Goal: Transaction & Acquisition: Download file/media

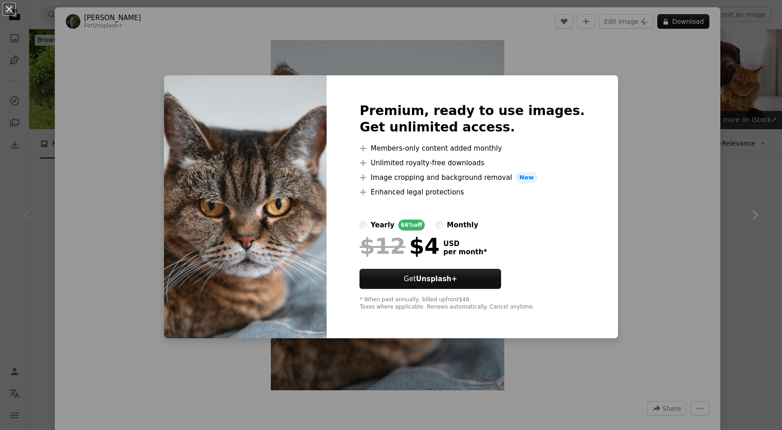
scroll to position [120, 0]
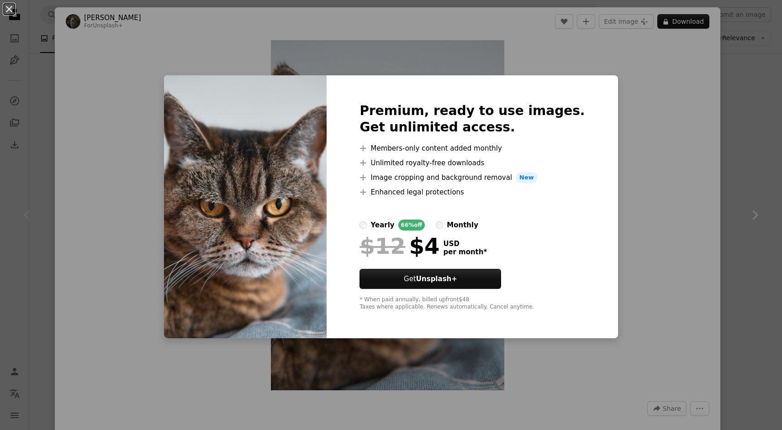
click at [659, 109] on div "An X shape Premium, ready to use images. Get unlimited access. A plus sign Memb…" at bounding box center [391, 215] width 782 height 430
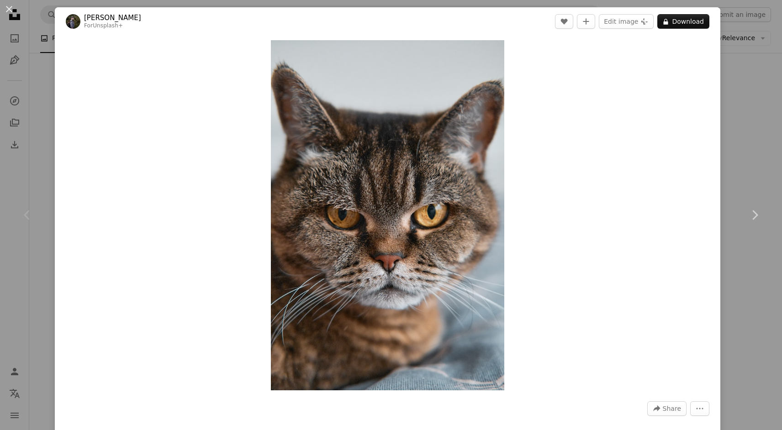
click at [764, 98] on div "An X shape Chevron left Chevron right [PERSON_NAME] For Unsplash+ A heart A plu…" at bounding box center [391, 215] width 782 height 430
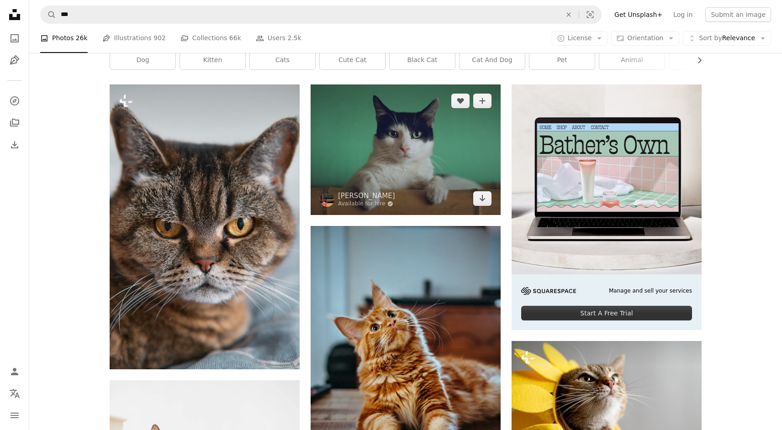
scroll to position [152, 0]
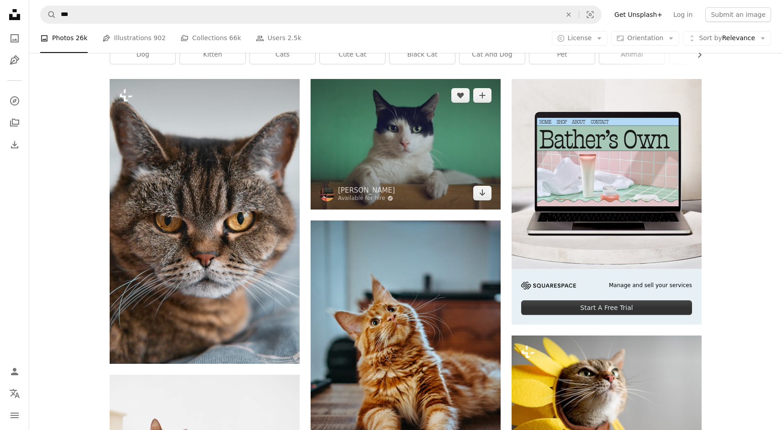
click at [448, 159] on img at bounding box center [406, 144] width 190 height 131
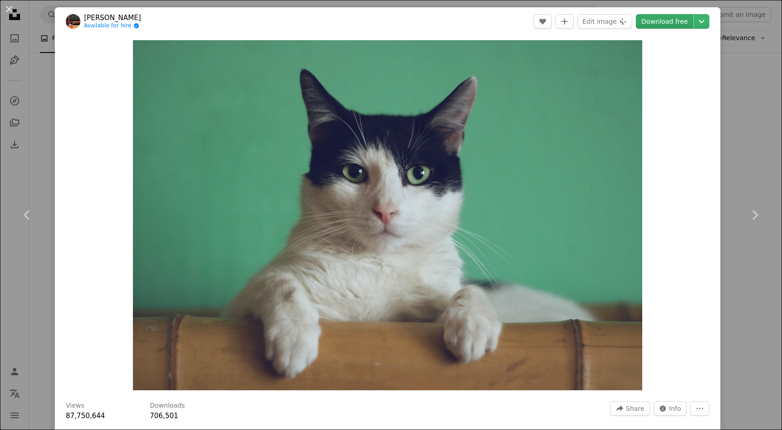
click at [682, 20] on link "Download free" at bounding box center [665, 21] width 58 height 15
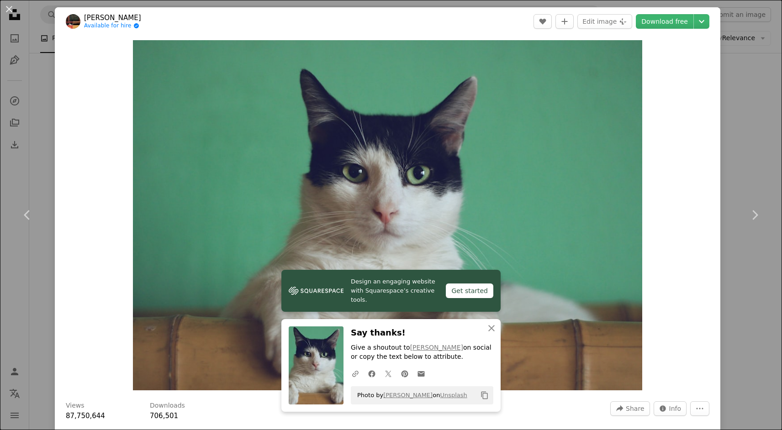
click at [750, 94] on div "An X shape Chevron left Chevron right Manja Vitolic Available for hire A checkm…" at bounding box center [391, 215] width 782 height 430
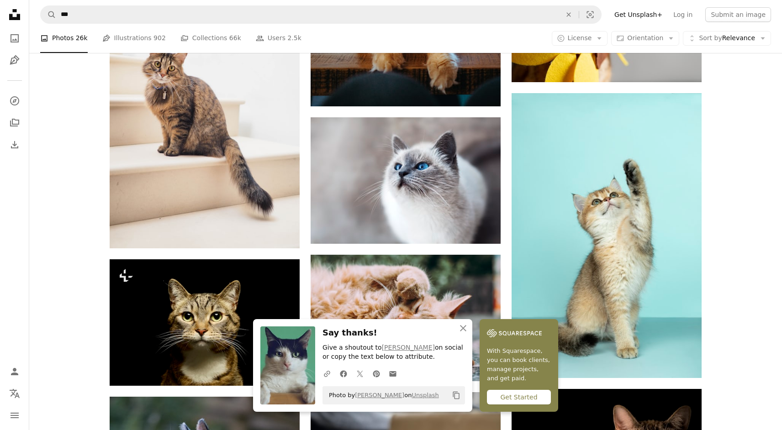
scroll to position [534, 0]
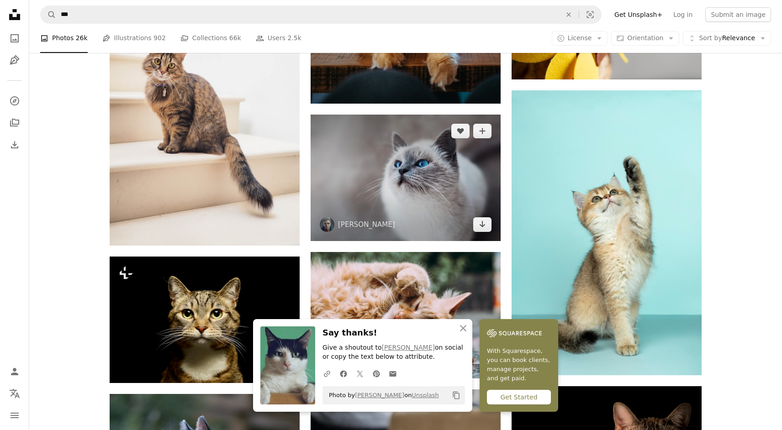
click at [464, 188] on img at bounding box center [406, 178] width 190 height 126
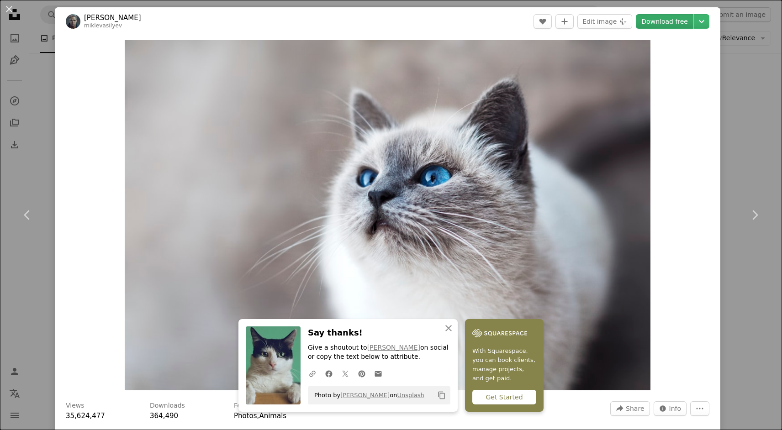
click at [679, 23] on link "Download free" at bounding box center [665, 21] width 58 height 15
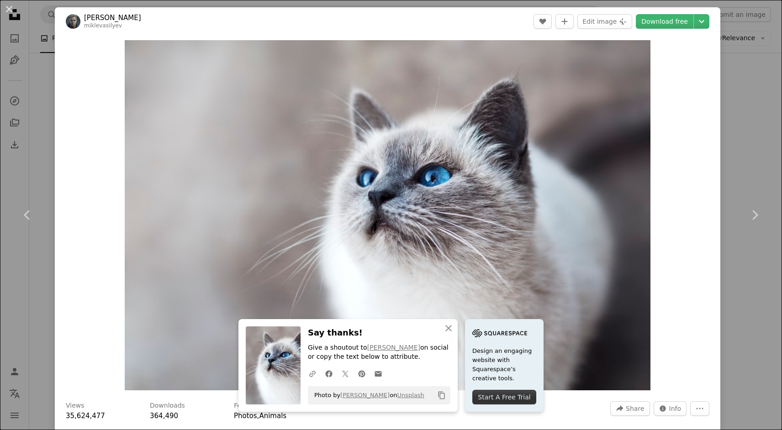
click at [740, 89] on div "An X shape Chevron left Chevron right [PERSON_NAME] miklevasilyev A heart A plu…" at bounding box center [391, 215] width 782 height 430
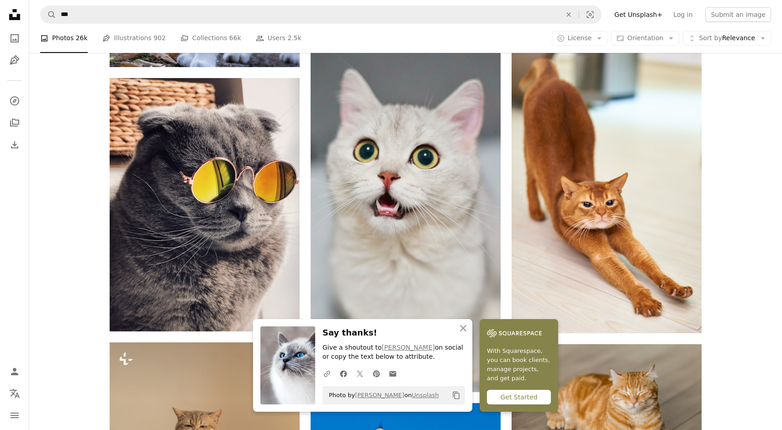
scroll to position [1149, 0]
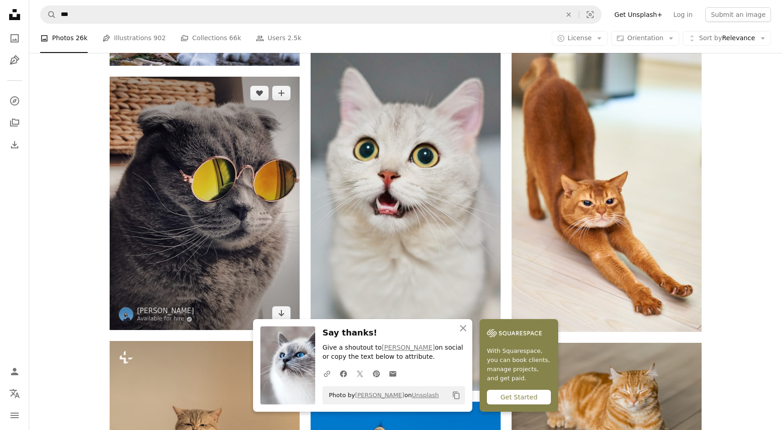
click at [190, 223] on img at bounding box center [205, 203] width 190 height 253
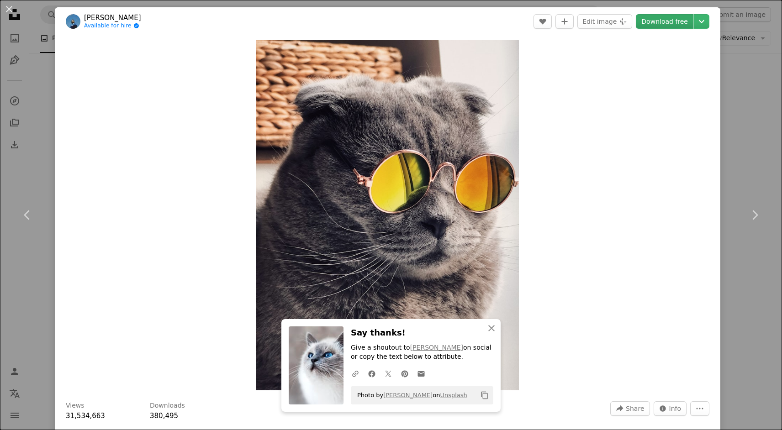
click at [672, 19] on link "Download free" at bounding box center [665, 21] width 58 height 15
